Goal: Task Accomplishment & Management: Use online tool/utility

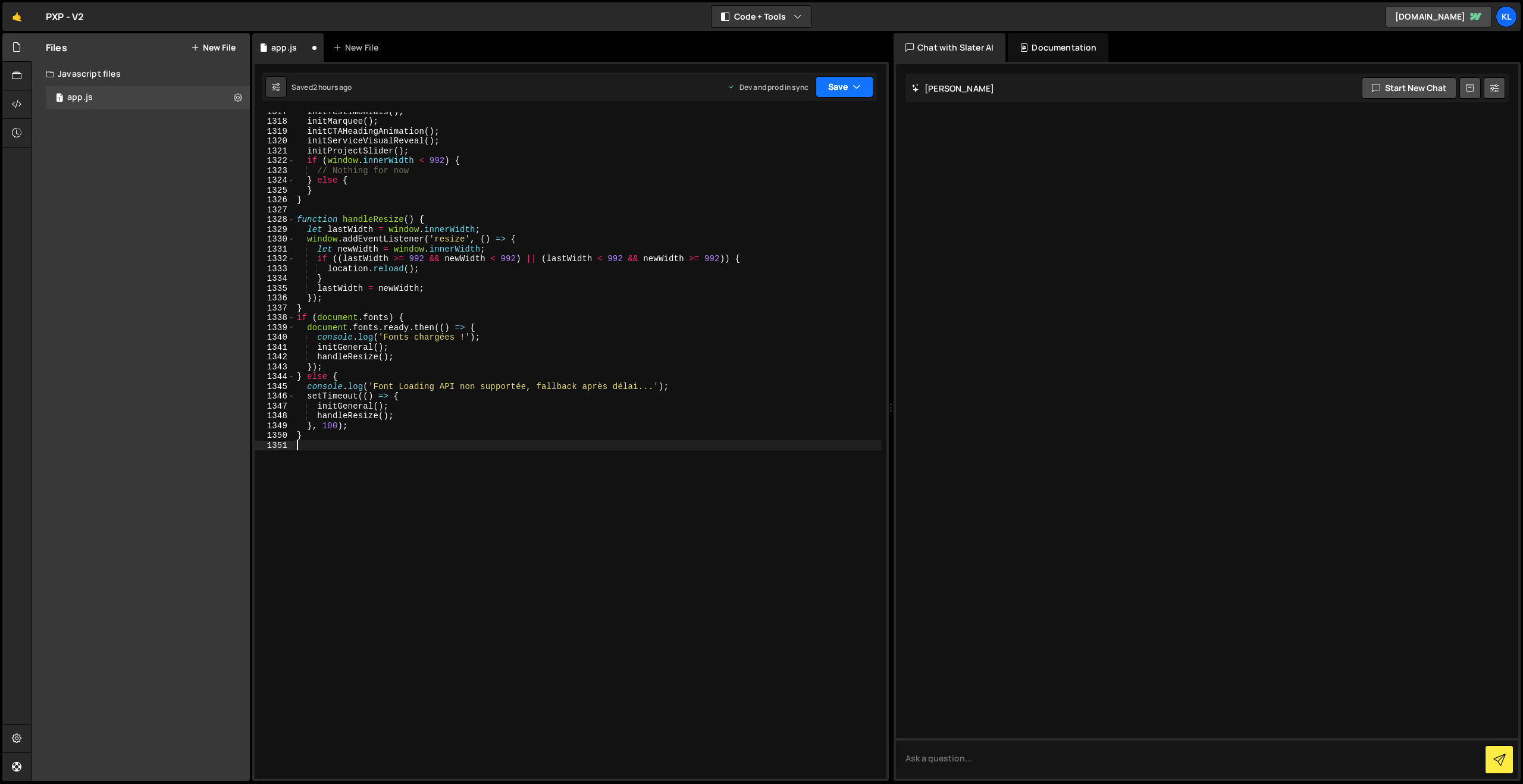
click at [832, 85] on button "Save" at bounding box center [845, 87] width 58 height 21
click at [768, 163] on div "2 hours ago" at bounding box center [784, 167] width 40 height 10
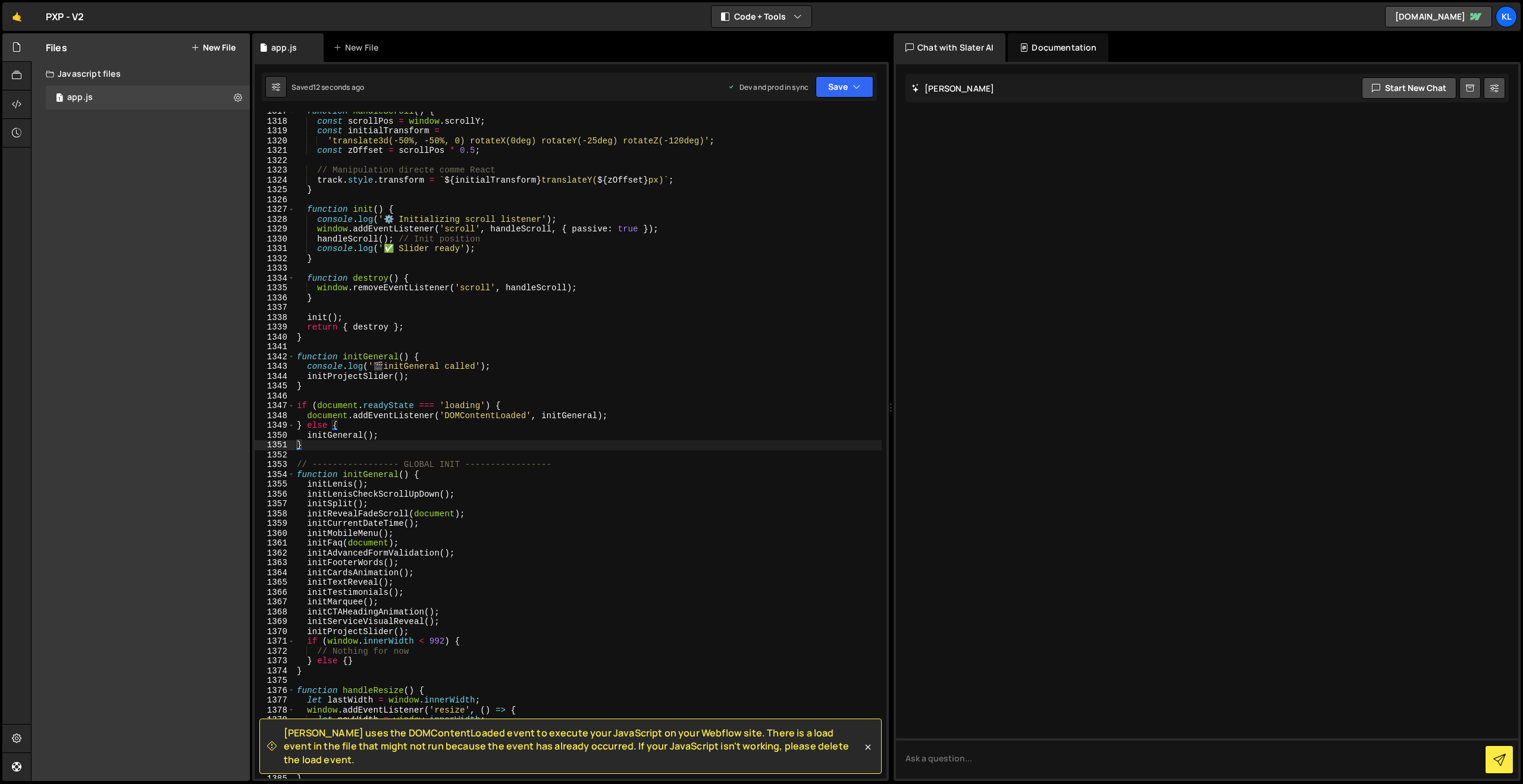
click at [538, 415] on div "function handleScroll ( ) { const scrollPos = window . scrollY ; const initialT…" at bounding box center [588, 450] width 587 height 686
type textarea "}"
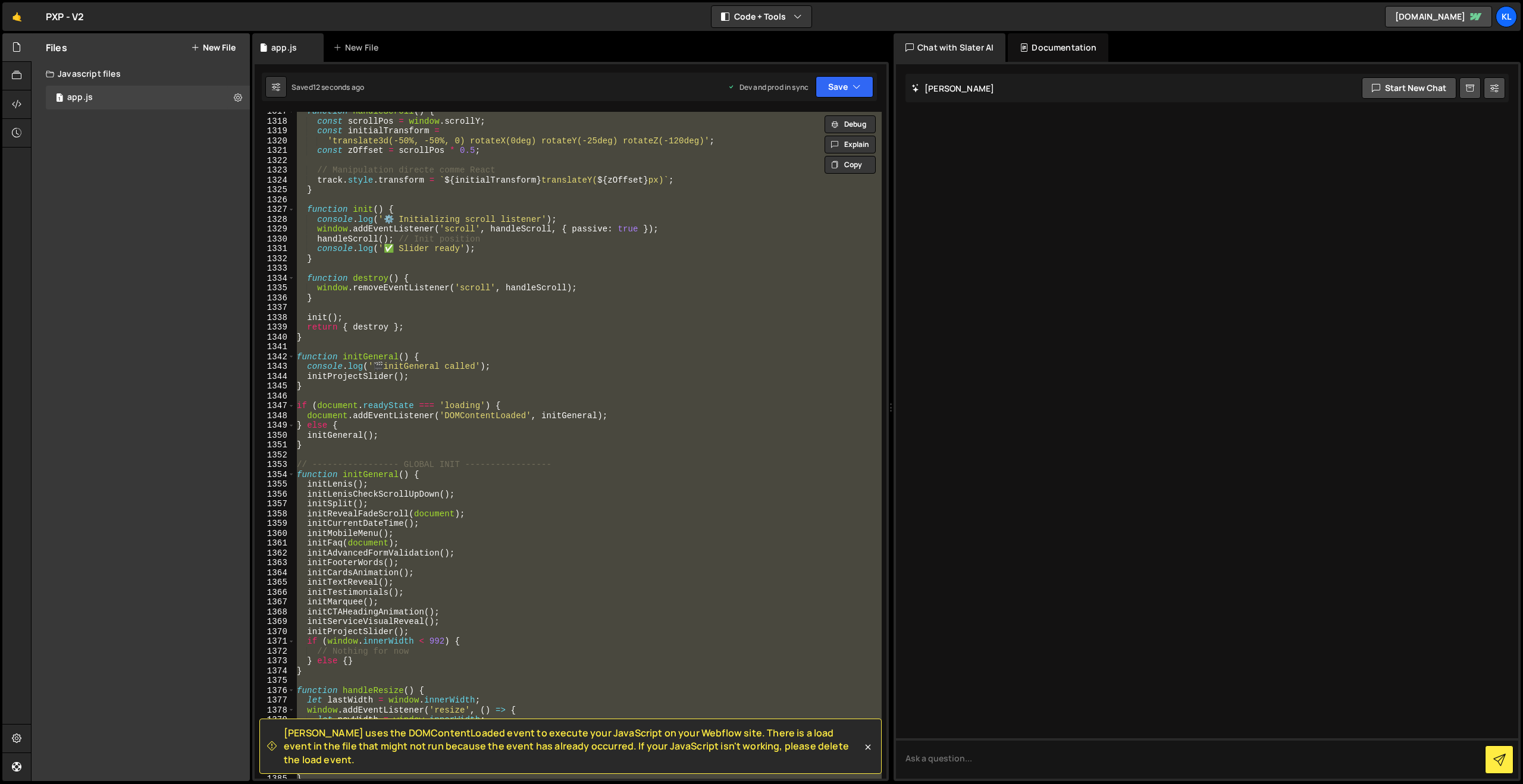
paste textarea
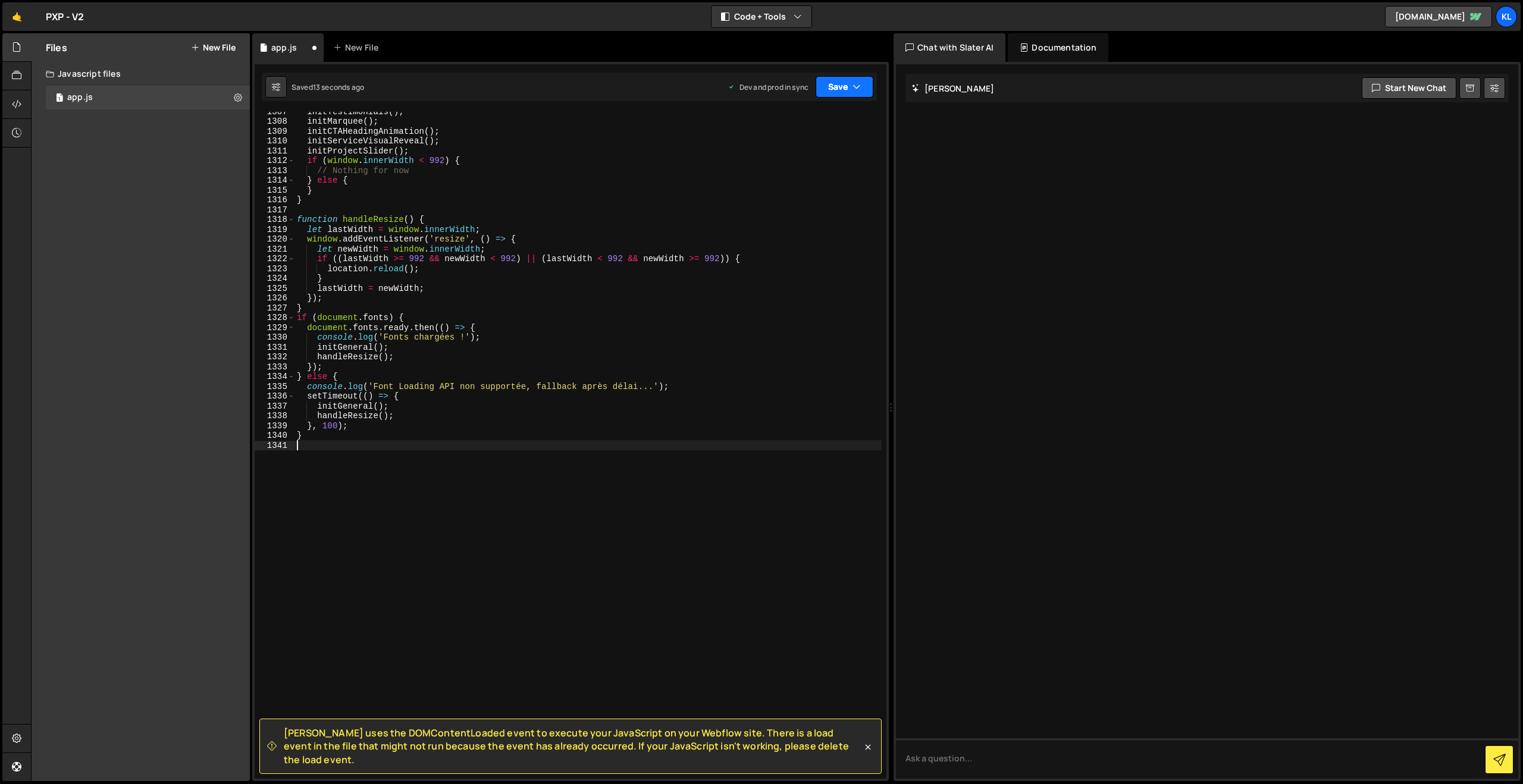
click at [836, 78] on button "Save" at bounding box center [845, 87] width 58 height 21
click at [791, 159] on div "Save to Production S" at bounding box center [805, 154] width 124 height 12
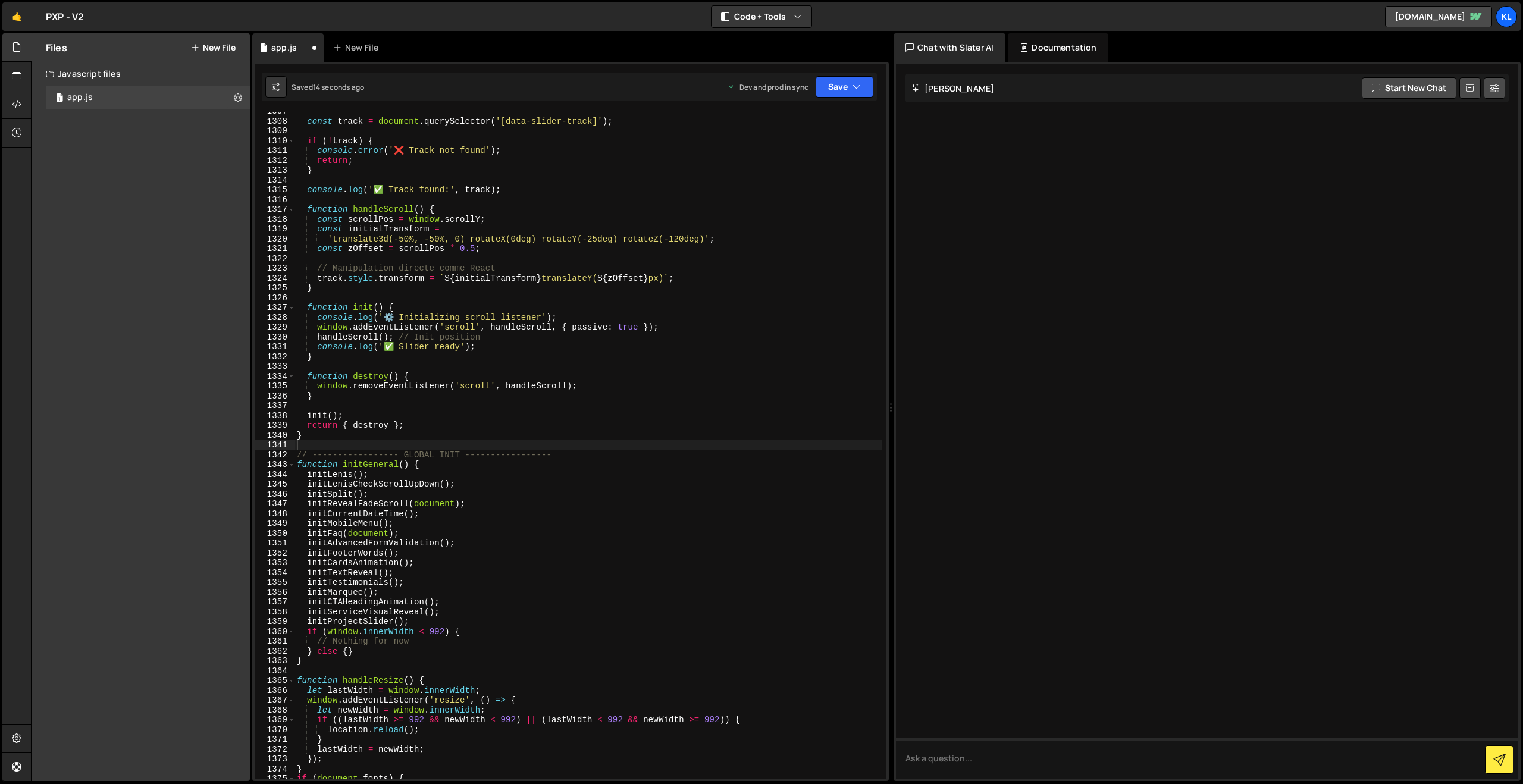
scroll to position [12823, 0]
click at [694, 260] on div "const track = document . querySelector ( '[data-slider-track]' ) ; if ( ! track…" at bounding box center [588, 450] width 587 height 686
type textarea "}"
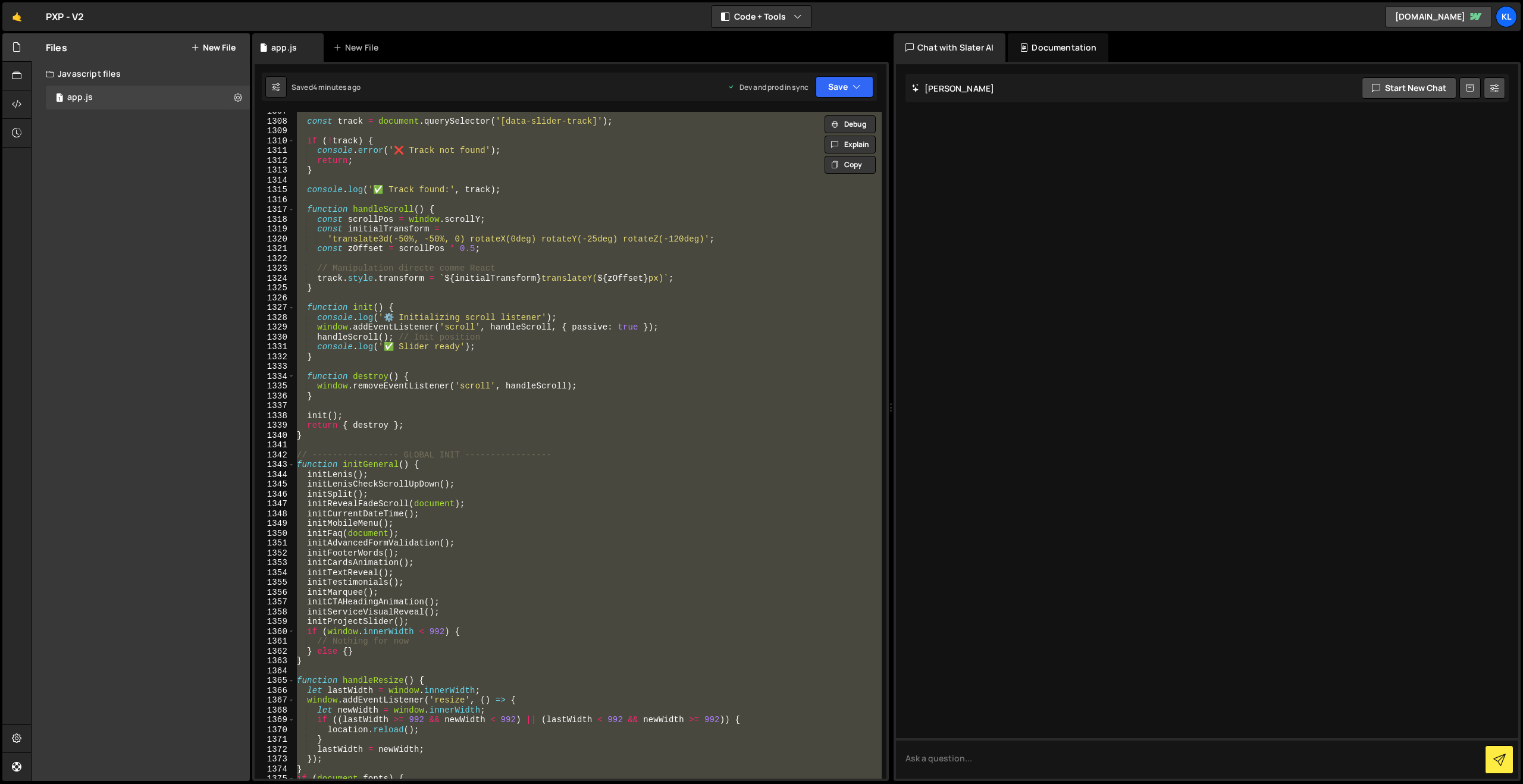
paste textarea
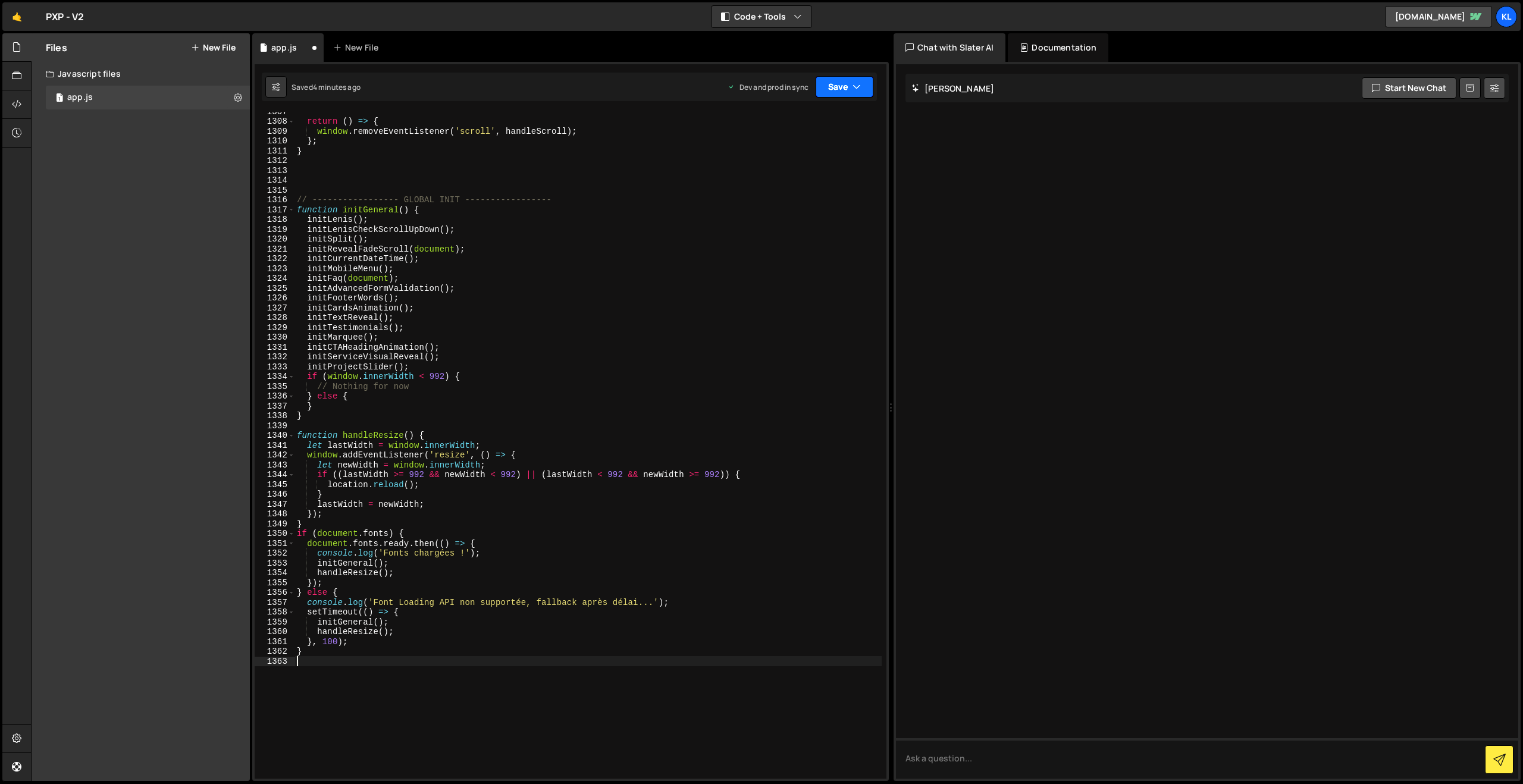
click at [830, 82] on button "Save" at bounding box center [845, 87] width 58 height 21
click at [793, 155] on div "Save to Production S" at bounding box center [805, 154] width 124 height 12
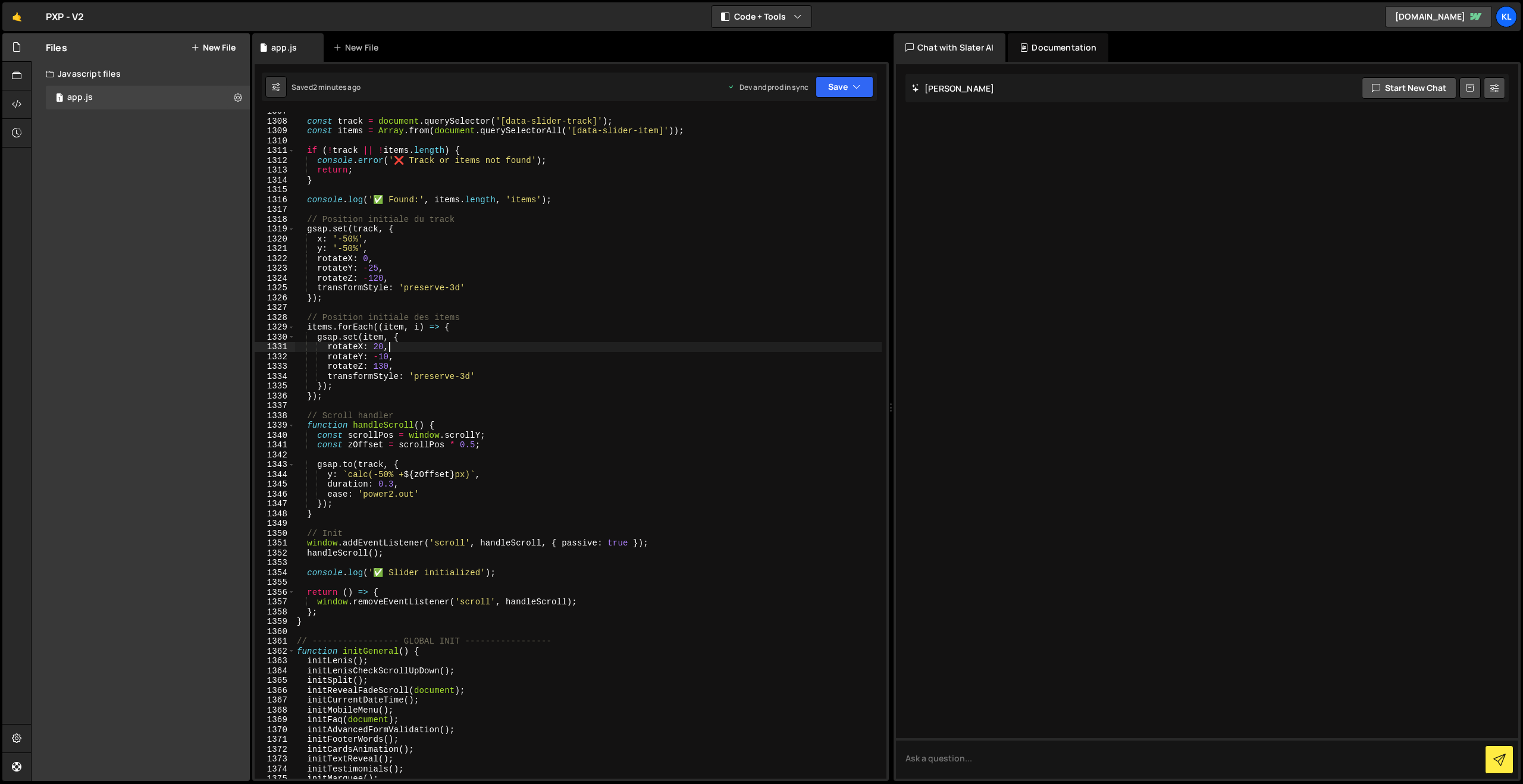
drag, startPoint x: 573, startPoint y: 350, endPoint x: 577, endPoint y: 336, distance: 14.6
click at [573, 351] on div "const track = document . querySelector ( '[data-slider-track]' ) ; const items …" at bounding box center [588, 450] width 587 height 686
type textarea "}"
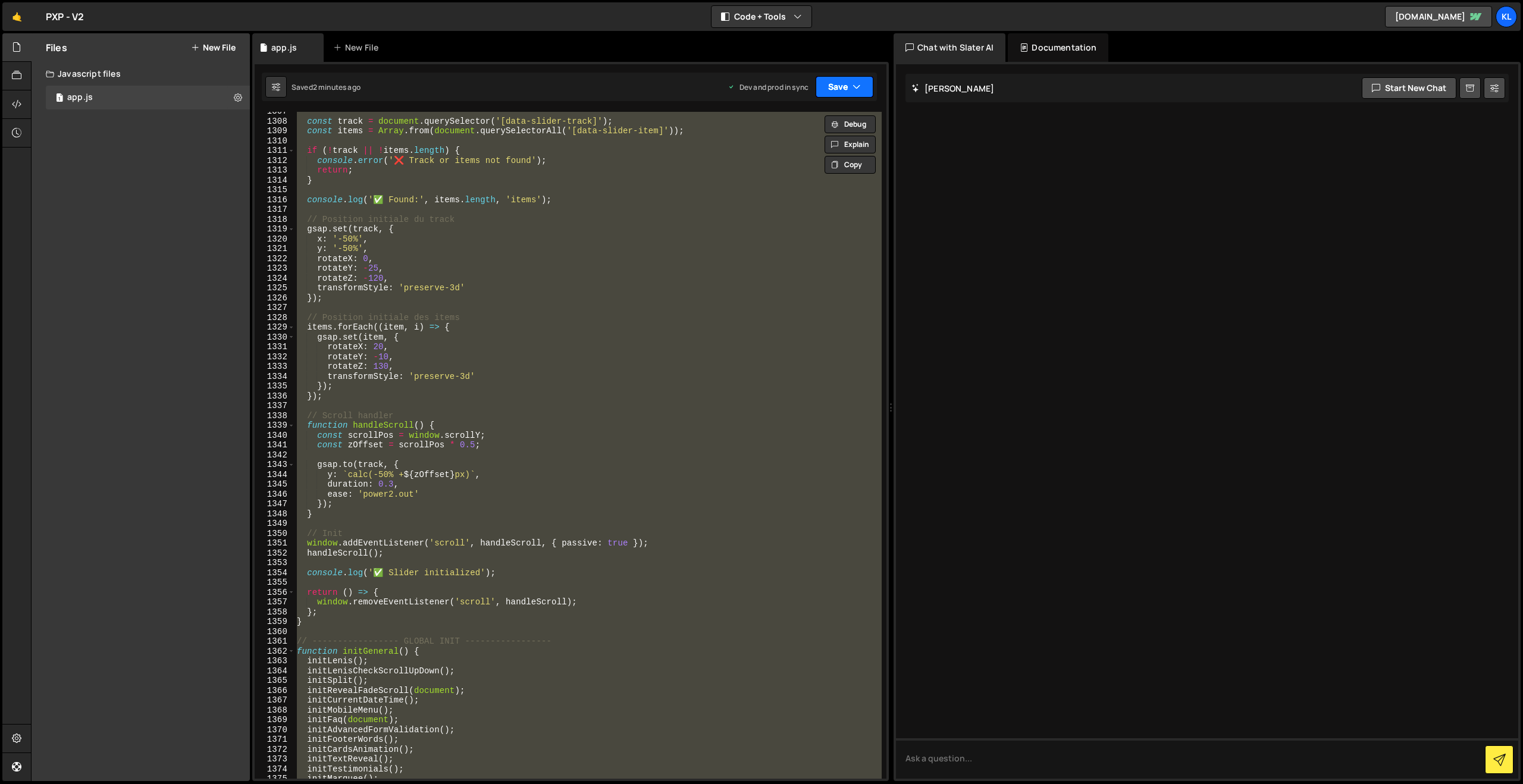
paste textarea
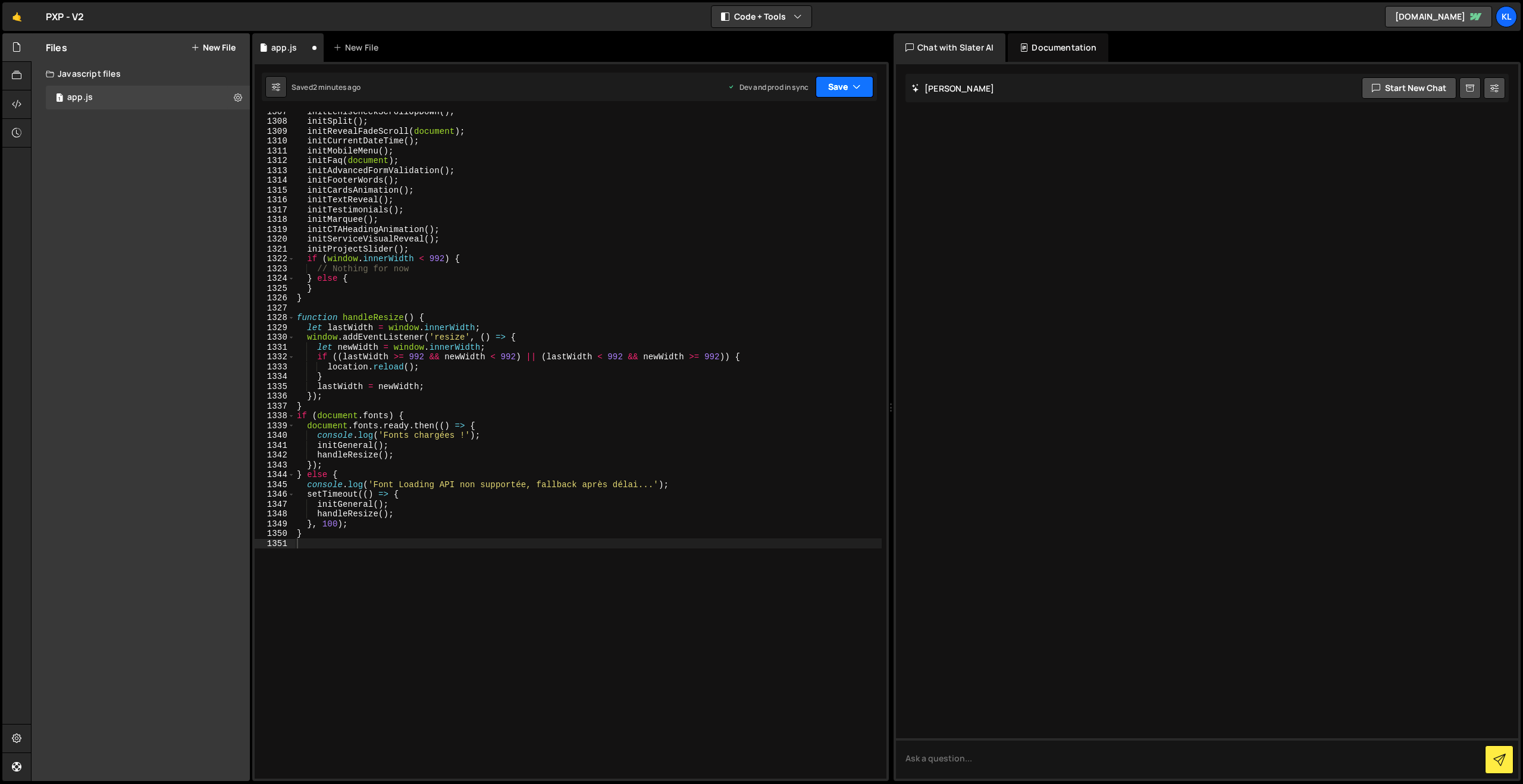
click at [846, 87] on button "Save" at bounding box center [845, 87] width 58 height 21
click at [799, 156] on div "Save to Production S" at bounding box center [805, 154] width 124 height 12
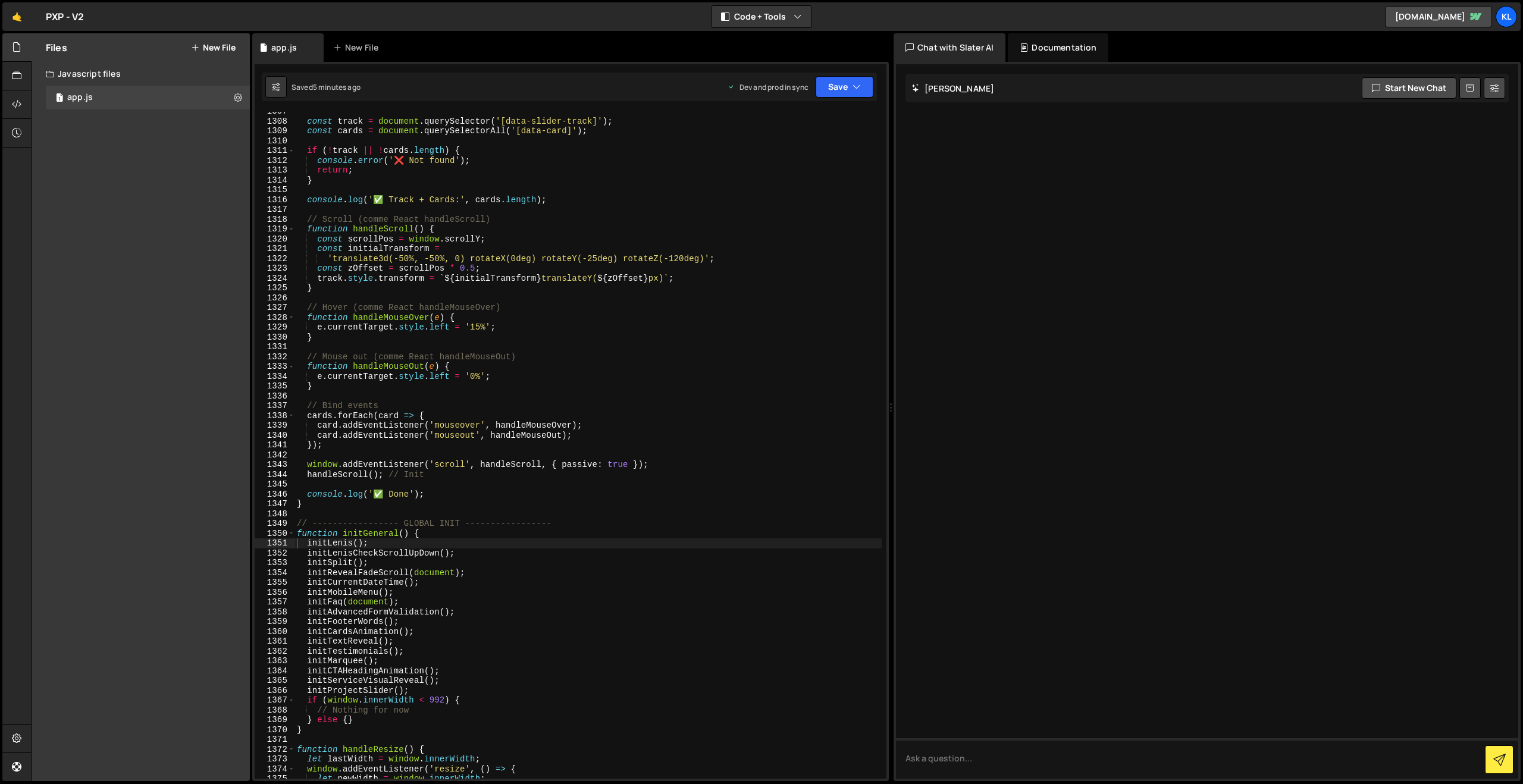
drag, startPoint x: 666, startPoint y: 324, endPoint x: 702, endPoint y: 287, distance: 51.6
click at [667, 324] on div "const track = document . querySelector ( '[data-slider-track]' ) ; const cards …" at bounding box center [588, 450] width 587 height 686
type textarea "}"
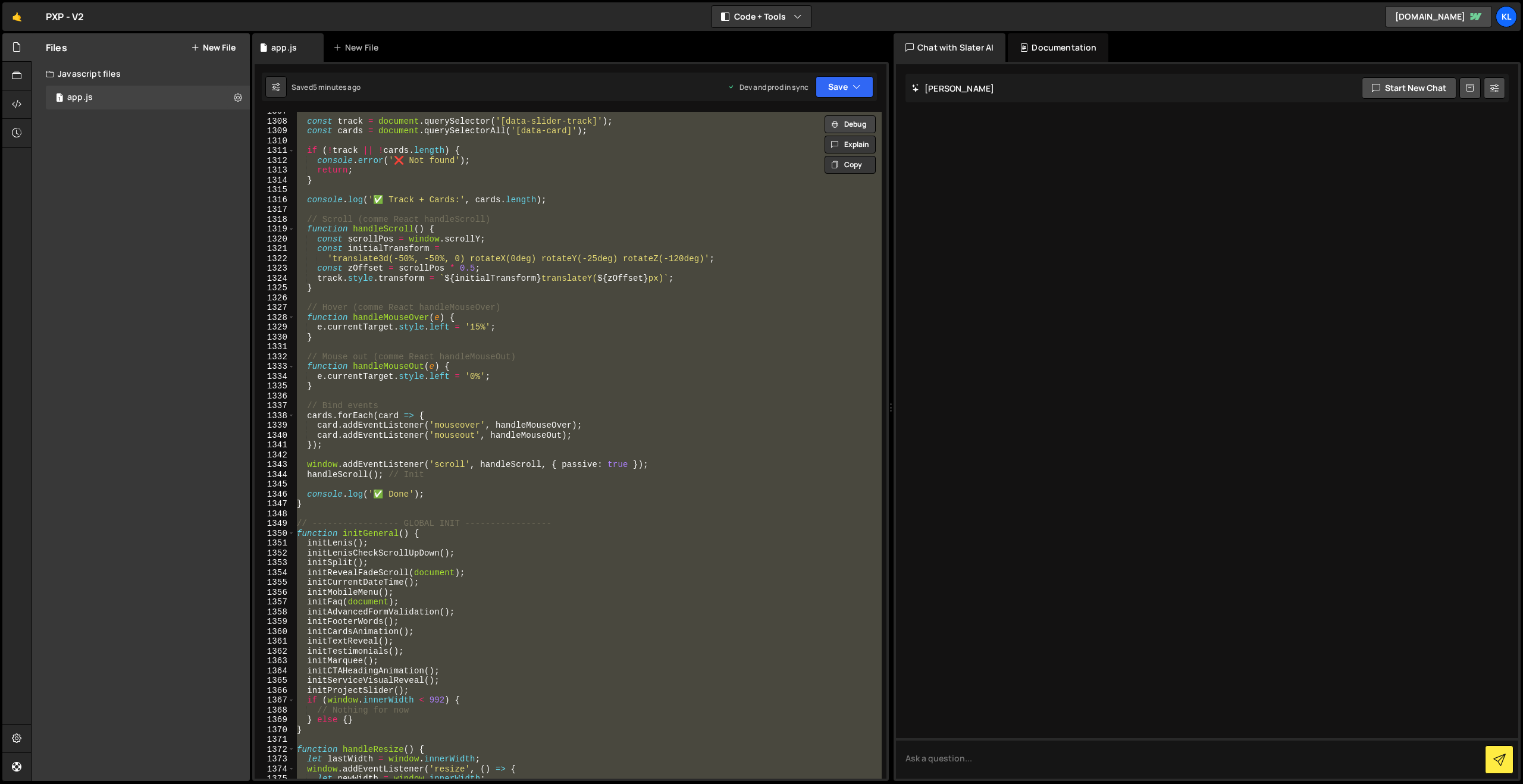
paste textarea
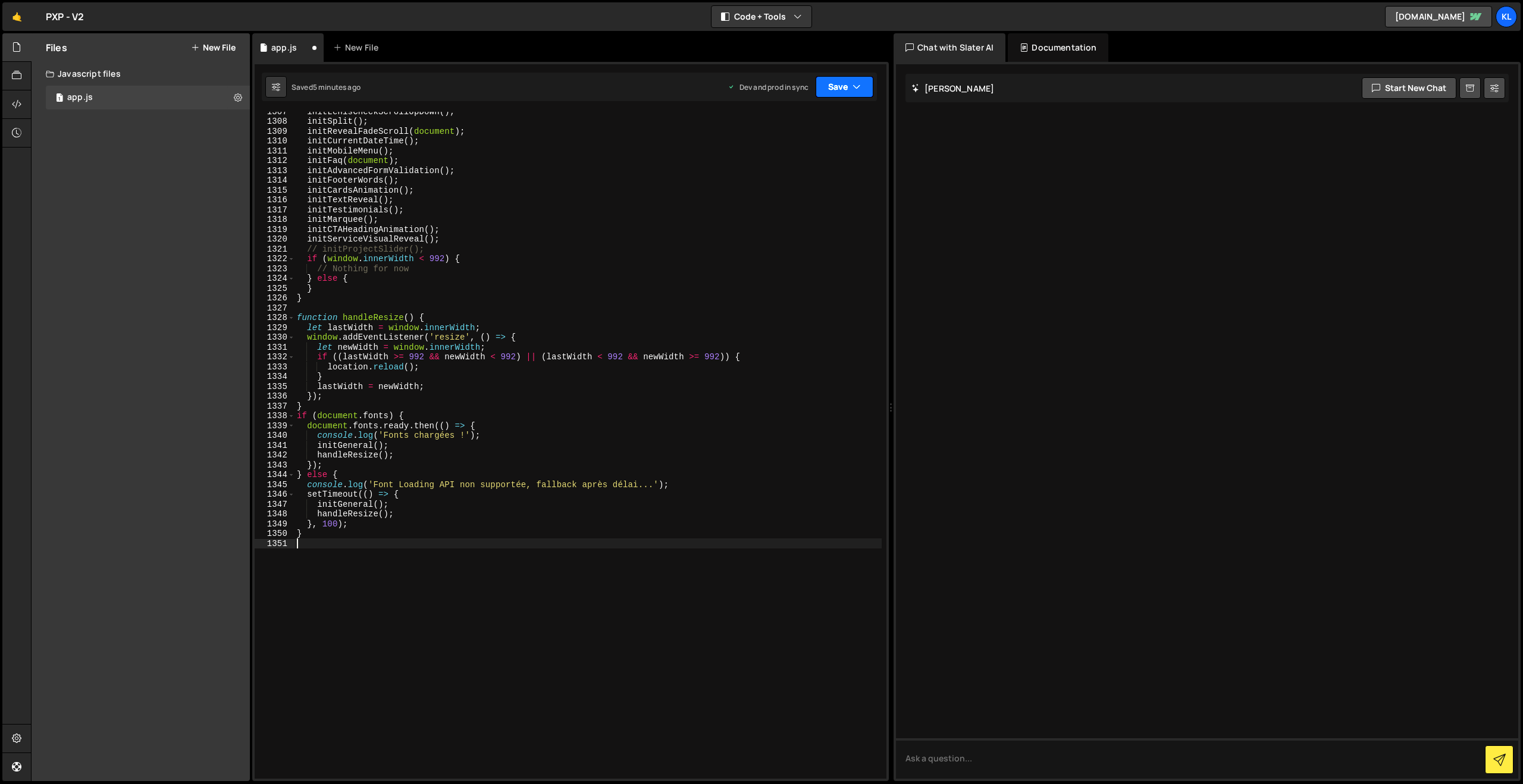
click at [839, 94] on button "Save" at bounding box center [845, 87] width 58 height 21
click at [793, 163] on div "5 minutes ago" at bounding box center [786, 167] width 46 height 10
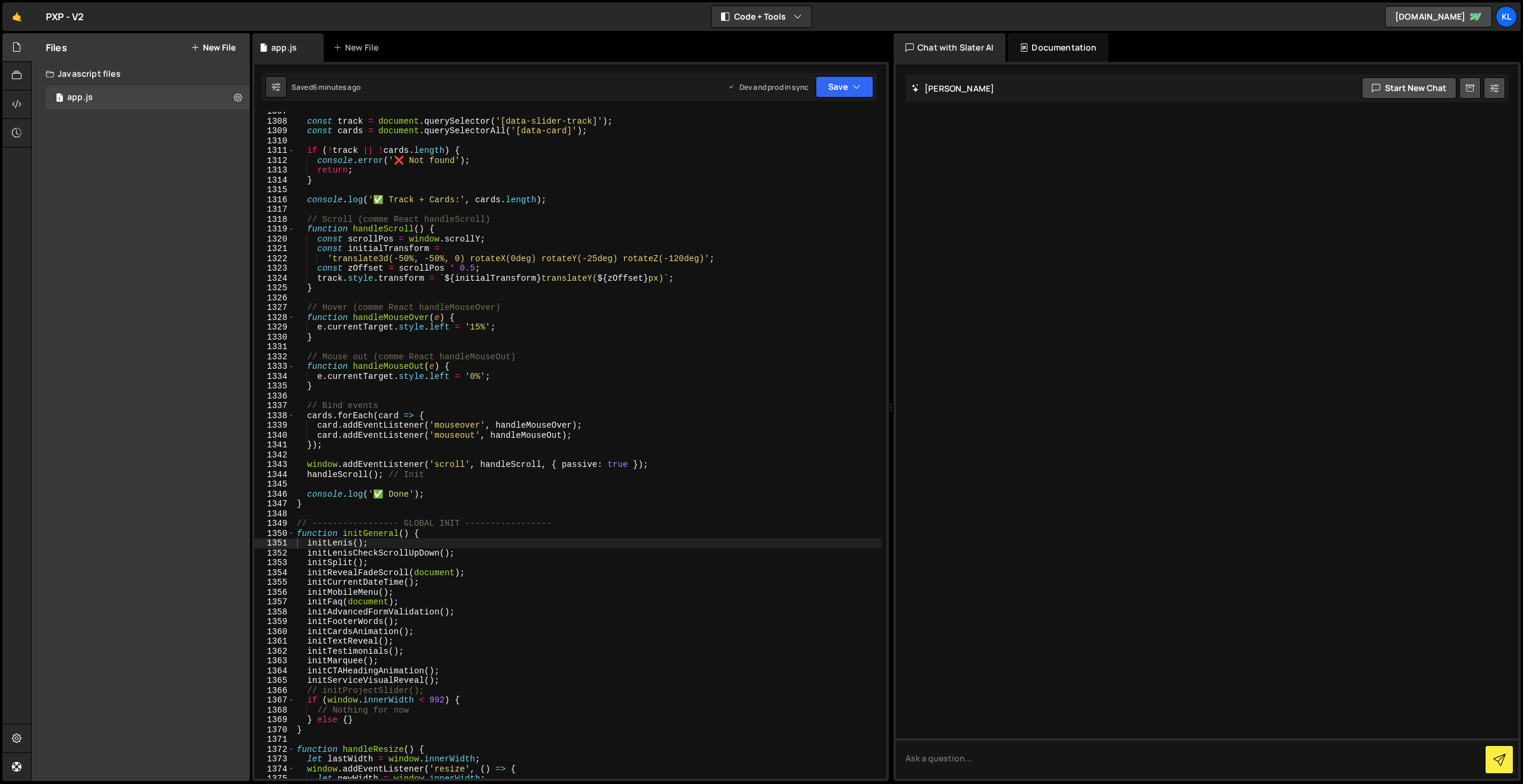
click at [522, 177] on div "const track = document . querySelector ( '[data-slider-track]' ) ; const cards …" at bounding box center [588, 450] width 587 height 686
type textarea "}"
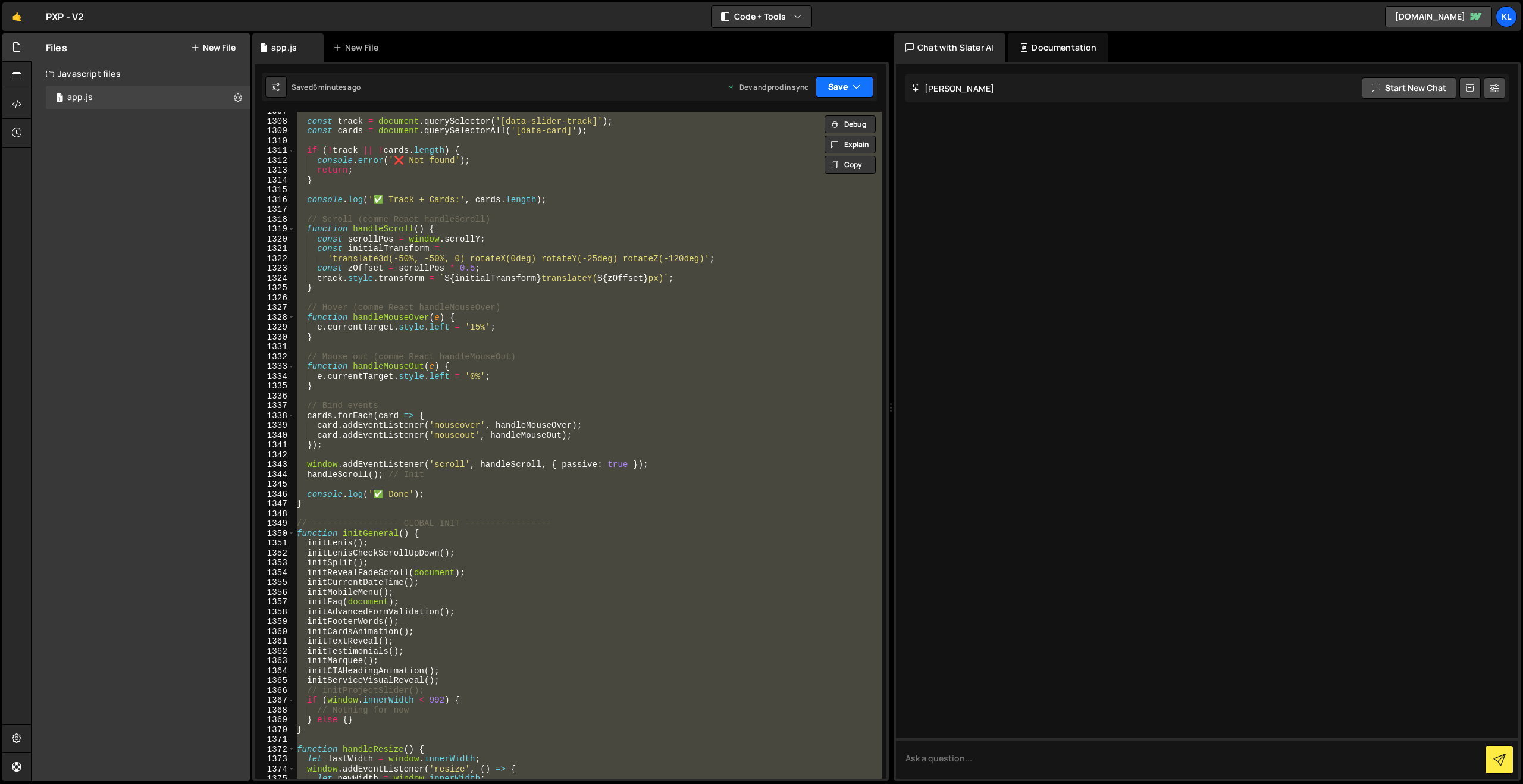
paste textarea
click at [839, 83] on button "Save" at bounding box center [845, 87] width 58 height 21
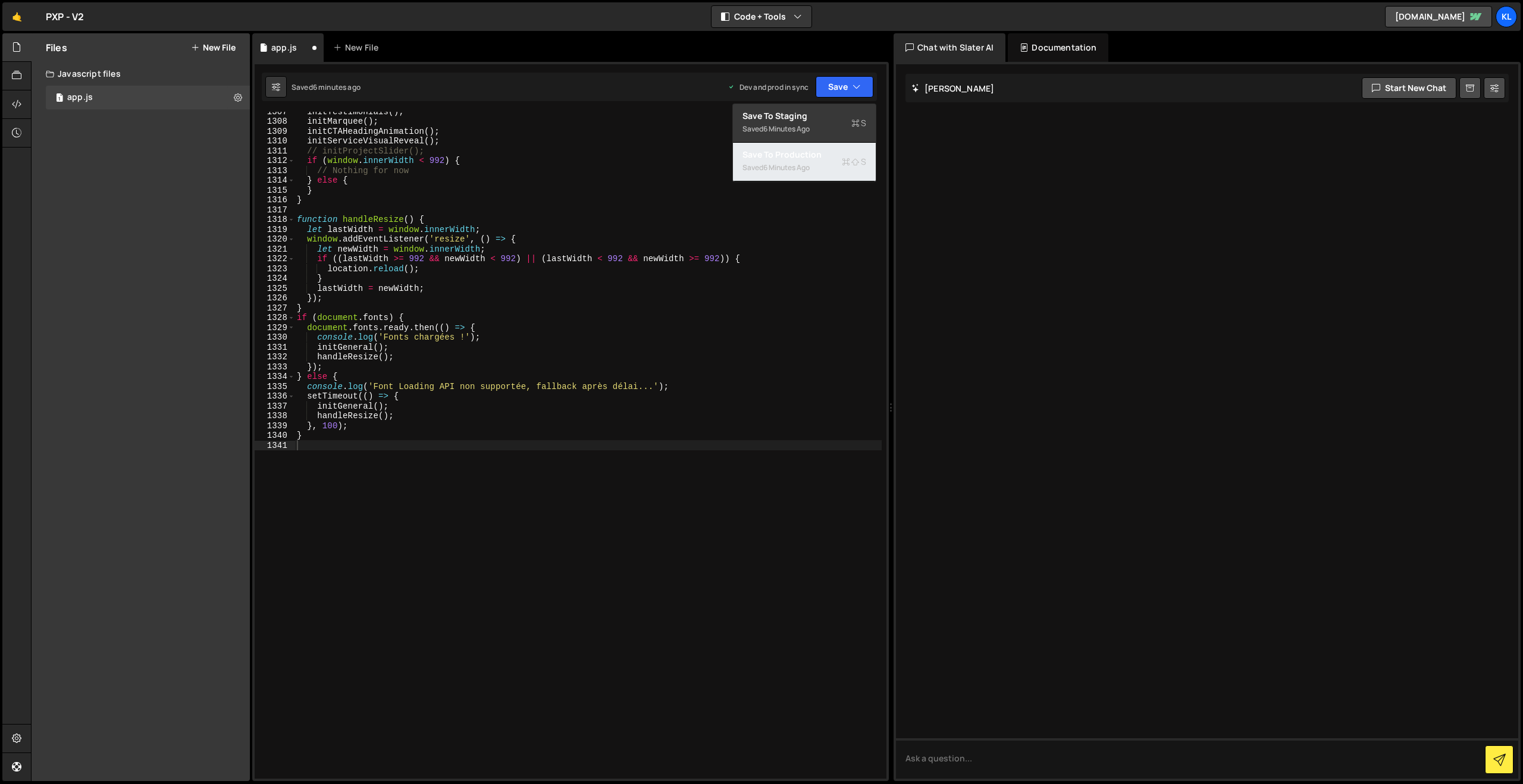
click at [784, 172] on div "Saved 6 minutes ago" at bounding box center [805, 167] width 124 height 14
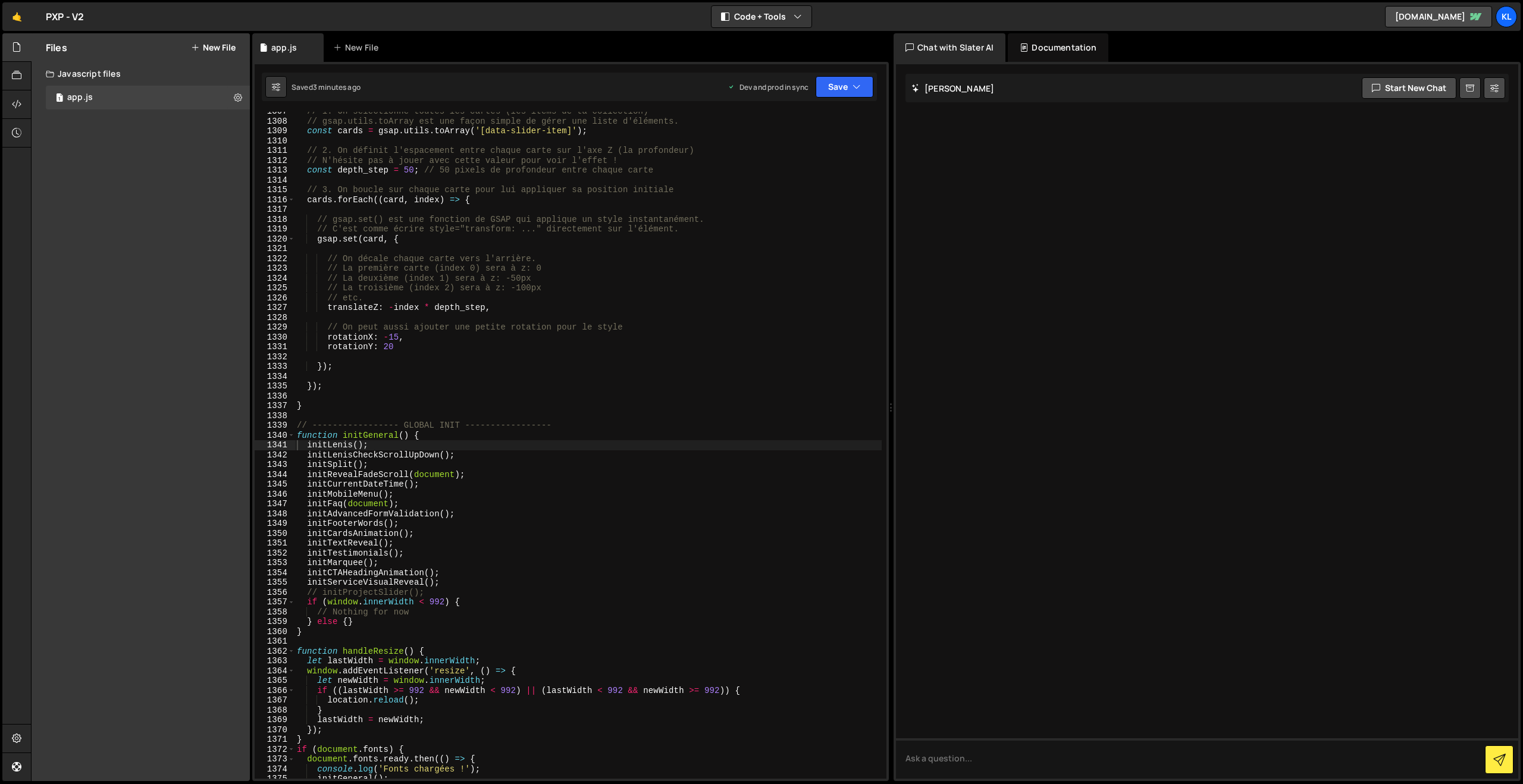
click at [508, 262] on div "// 1. On sélectionne toutes les cartes (les items de ta collection) // gsap.uti…" at bounding box center [588, 450] width 587 height 686
type textarea "}"
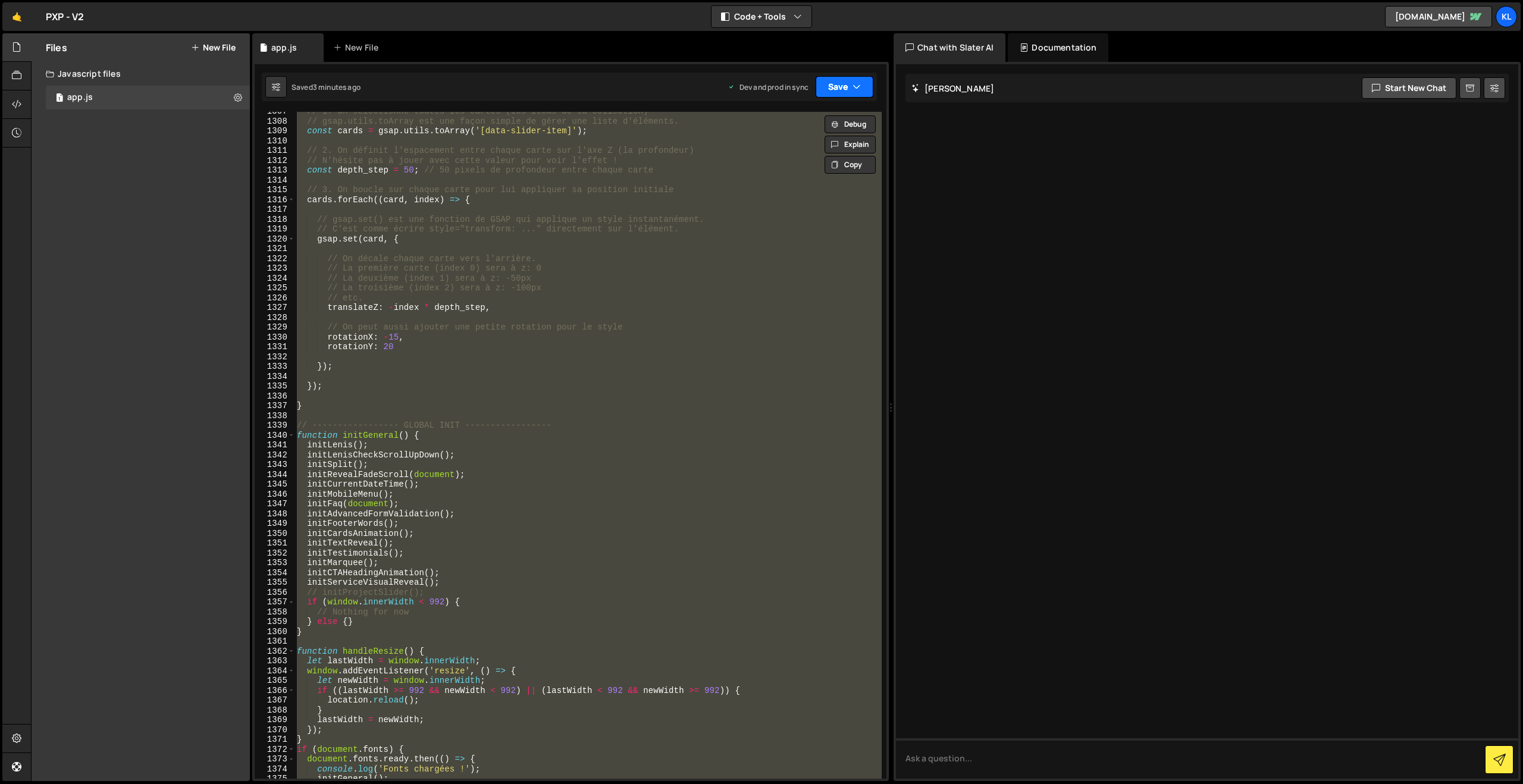
paste textarea
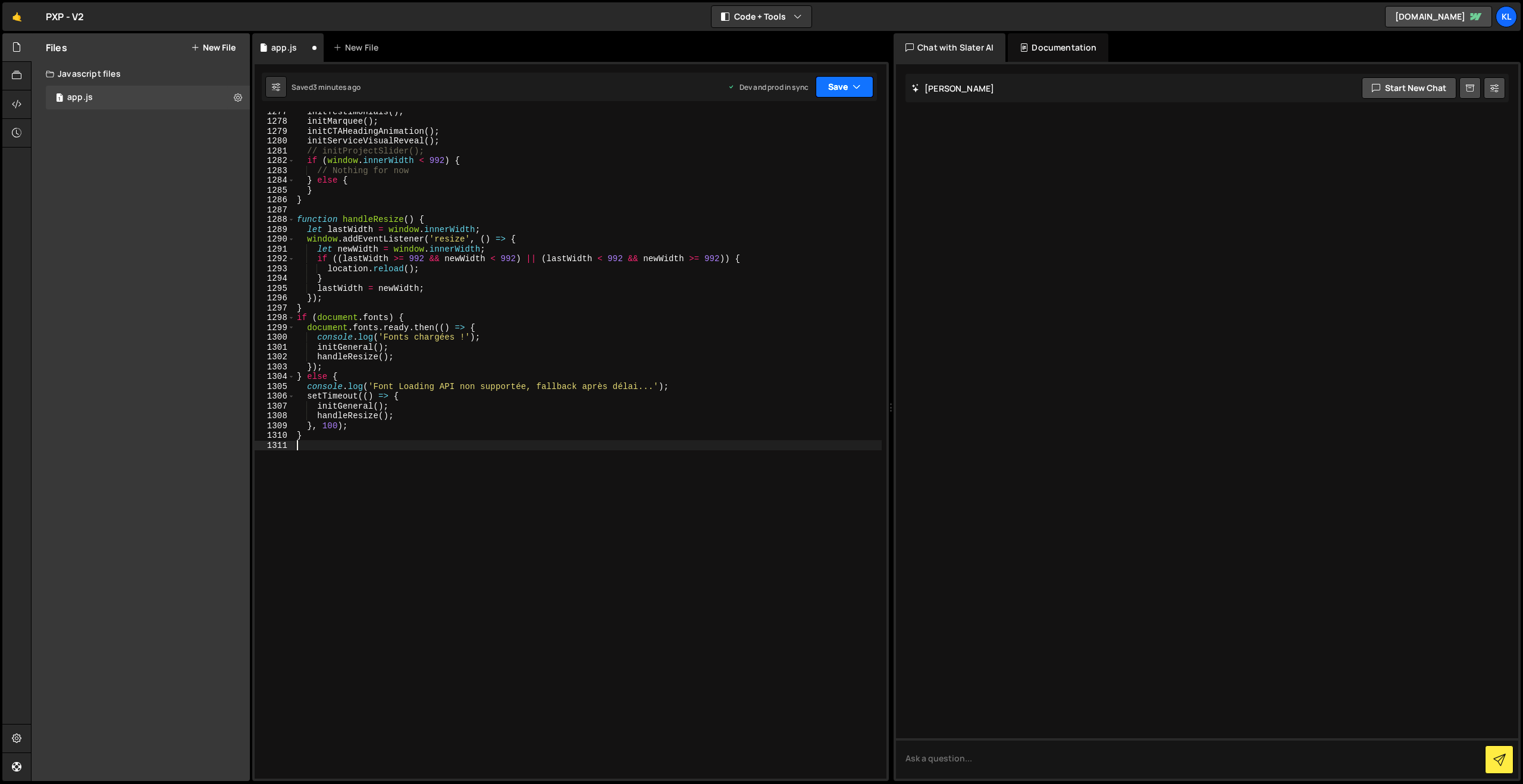
click at [826, 85] on button "Save" at bounding box center [845, 87] width 58 height 21
click at [790, 154] on div "Save to Production S" at bounding box center [805, 154] width 124 height 12
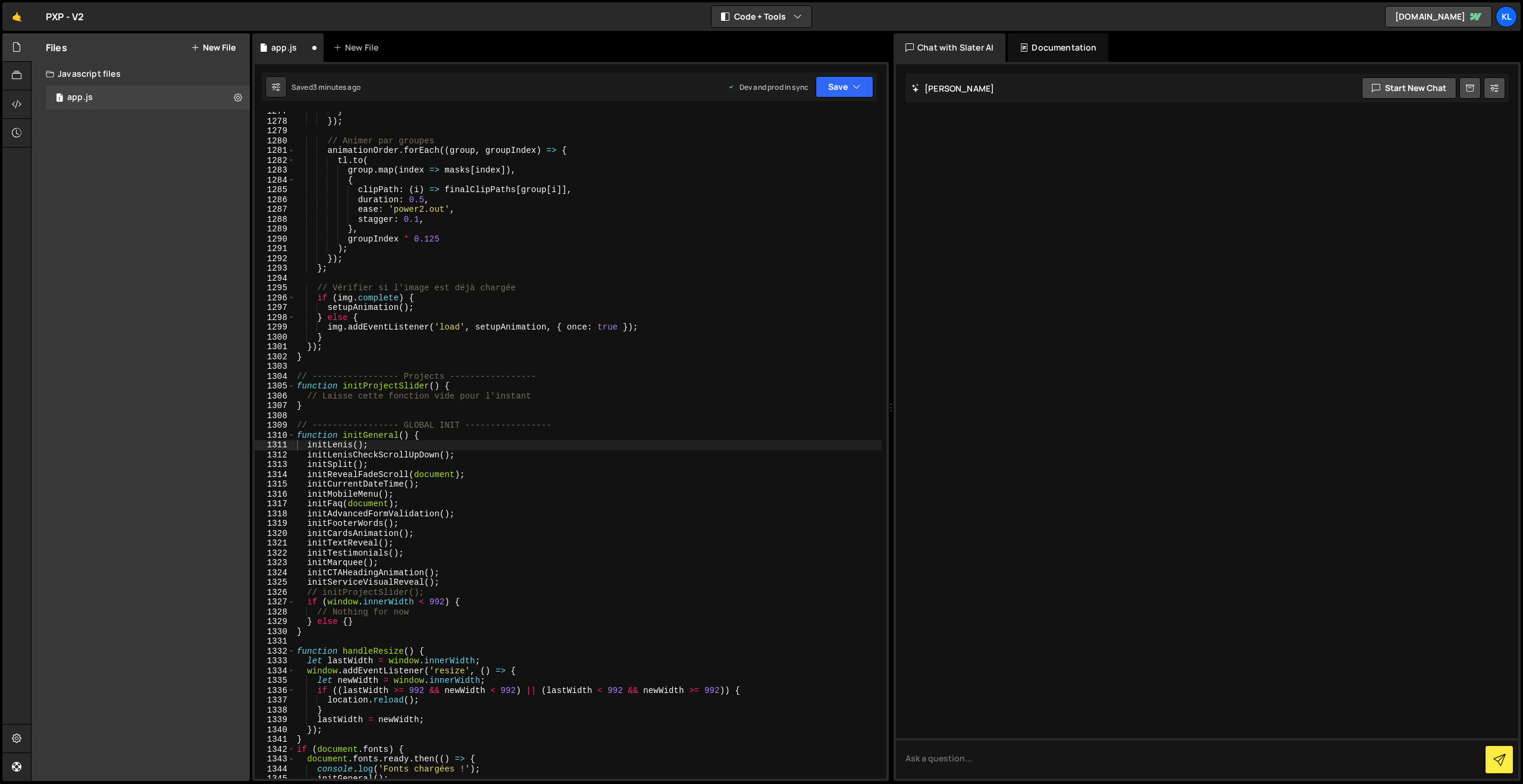
scroll to position [12528, 0]
